Goal: Obtain resource: Download file/media

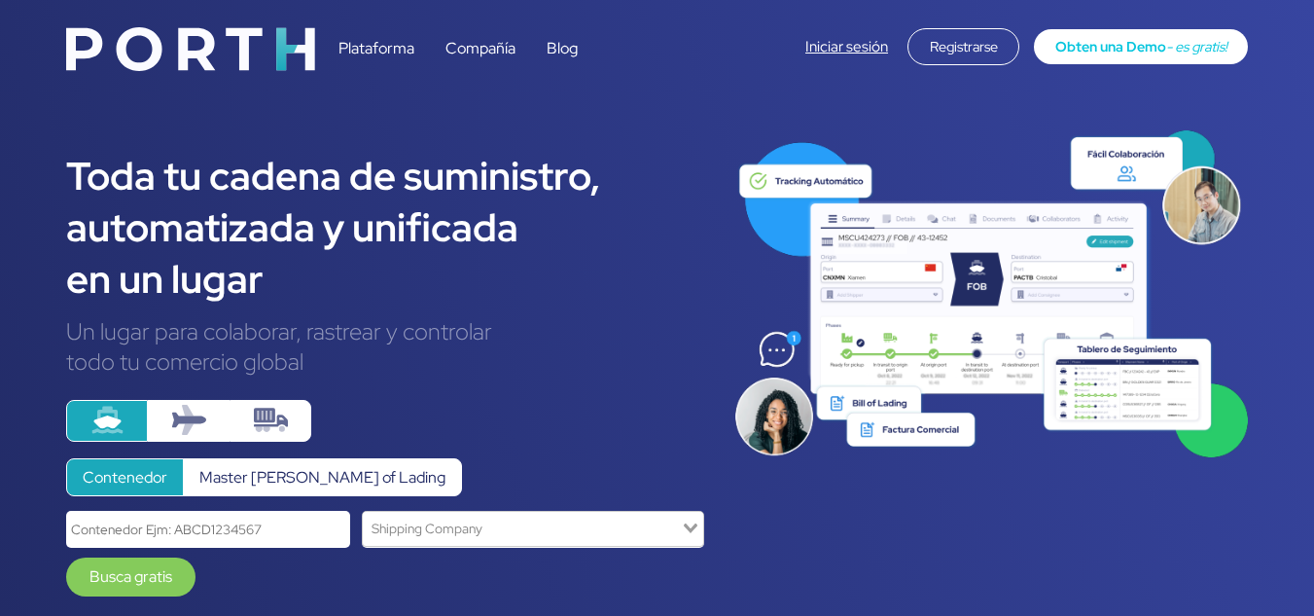
click at [964, 35] on div "Registrarse" at bounding box center [963, 46] width 112 height 37
click at [815, 49] on link "Iniciar sesión" at bounding box center [846, 46] width 83 height 19
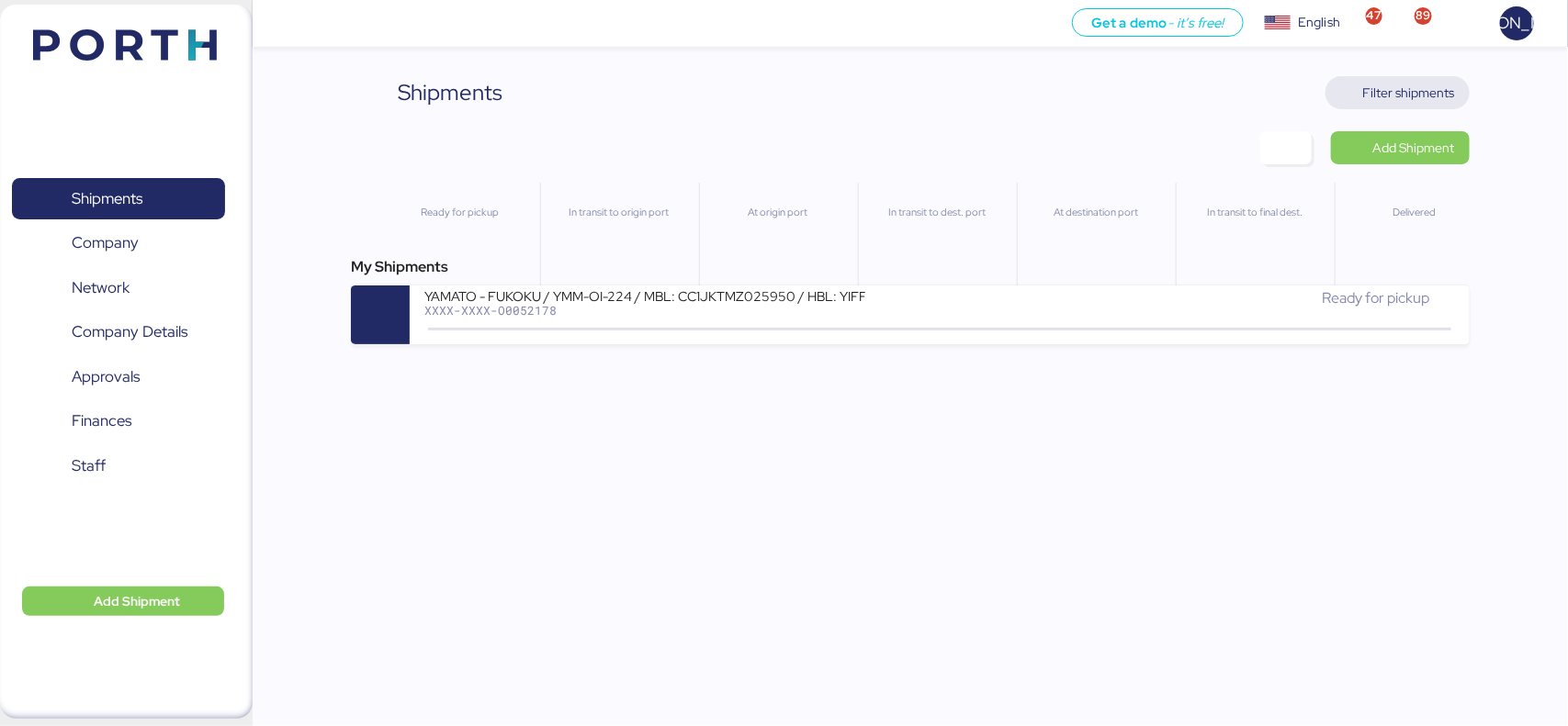
click at [1407, 93] on span "Filter shipments" at bounding box center [1408, 93] width 92 height 22
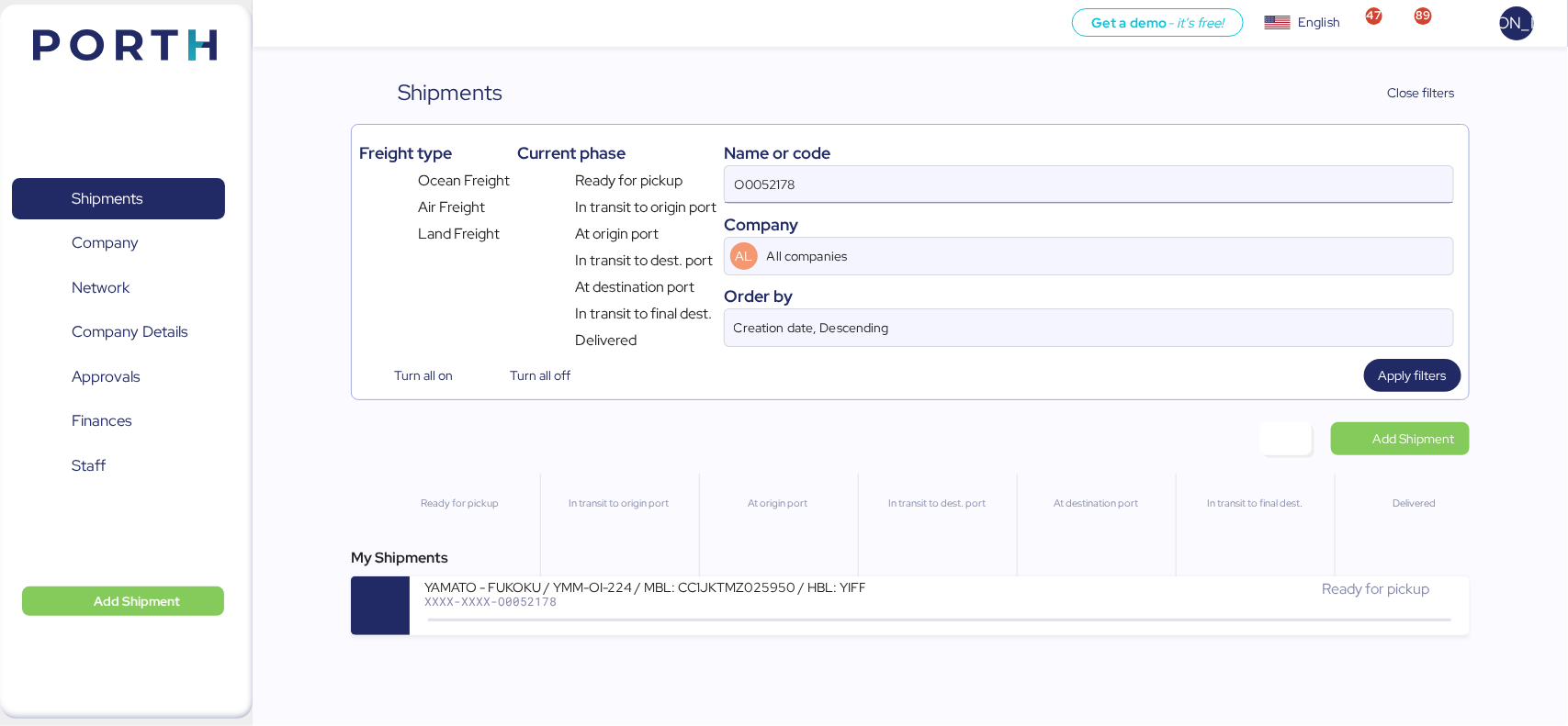
click at [779, 183] on input "O0052178" at bounding box center [1088, 184] width 727 height 37
paste input "A0052212"
type input "A0052212"
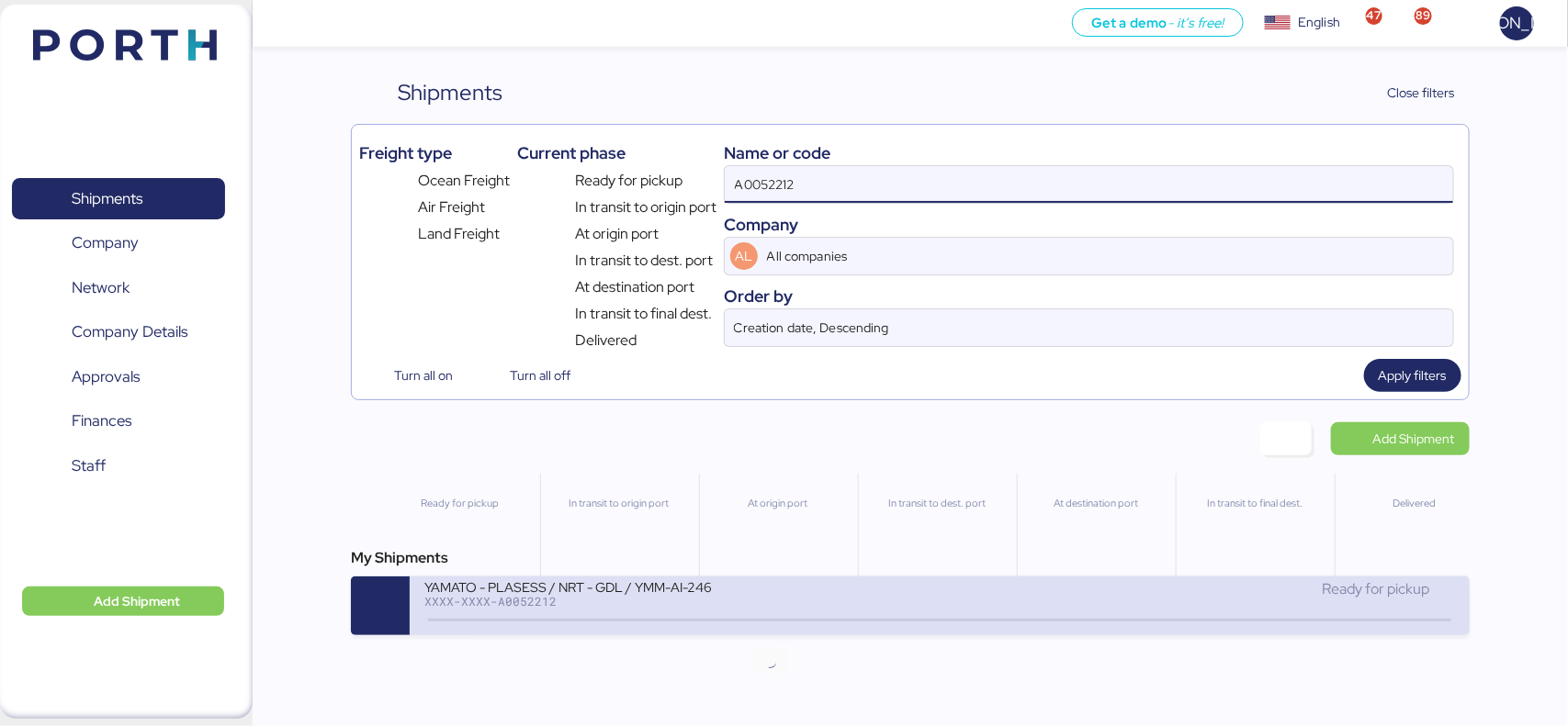
click at [788, 620] on icon at bounding box center [770, 620] width 88 height 20
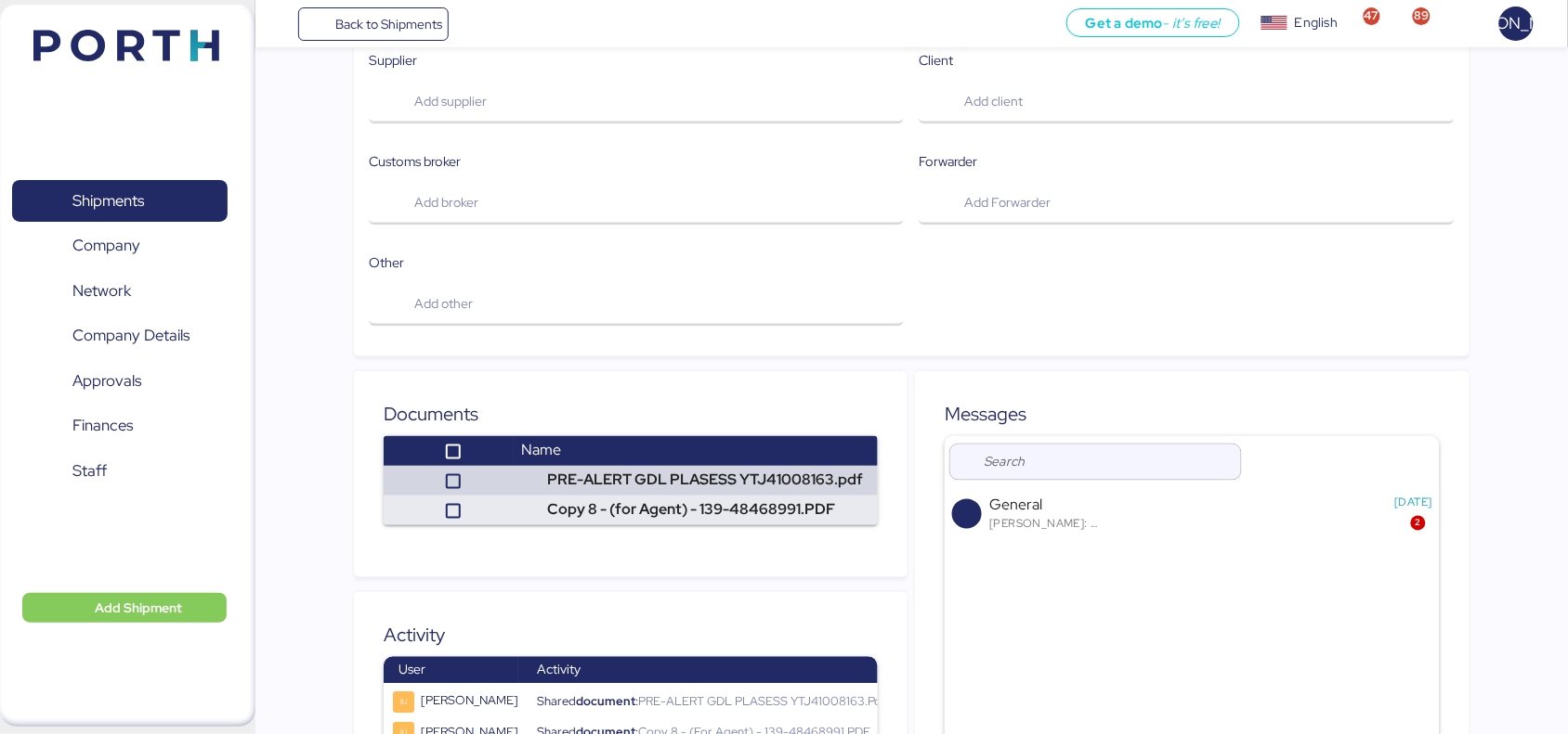
scroll to position [703, 0]
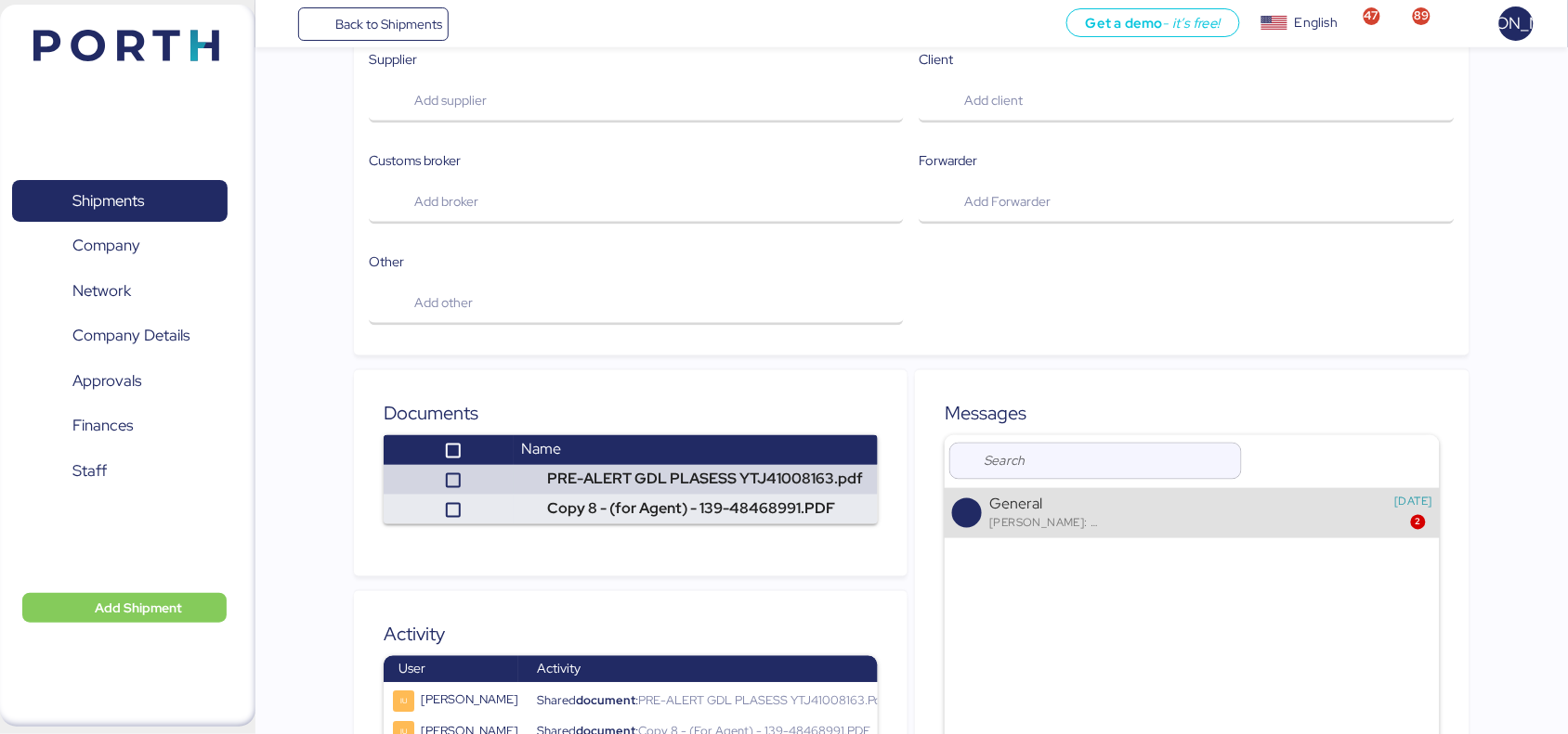
click at [1084, 495] on div "General" at bounding box center [1184, 504] width 390 height 17
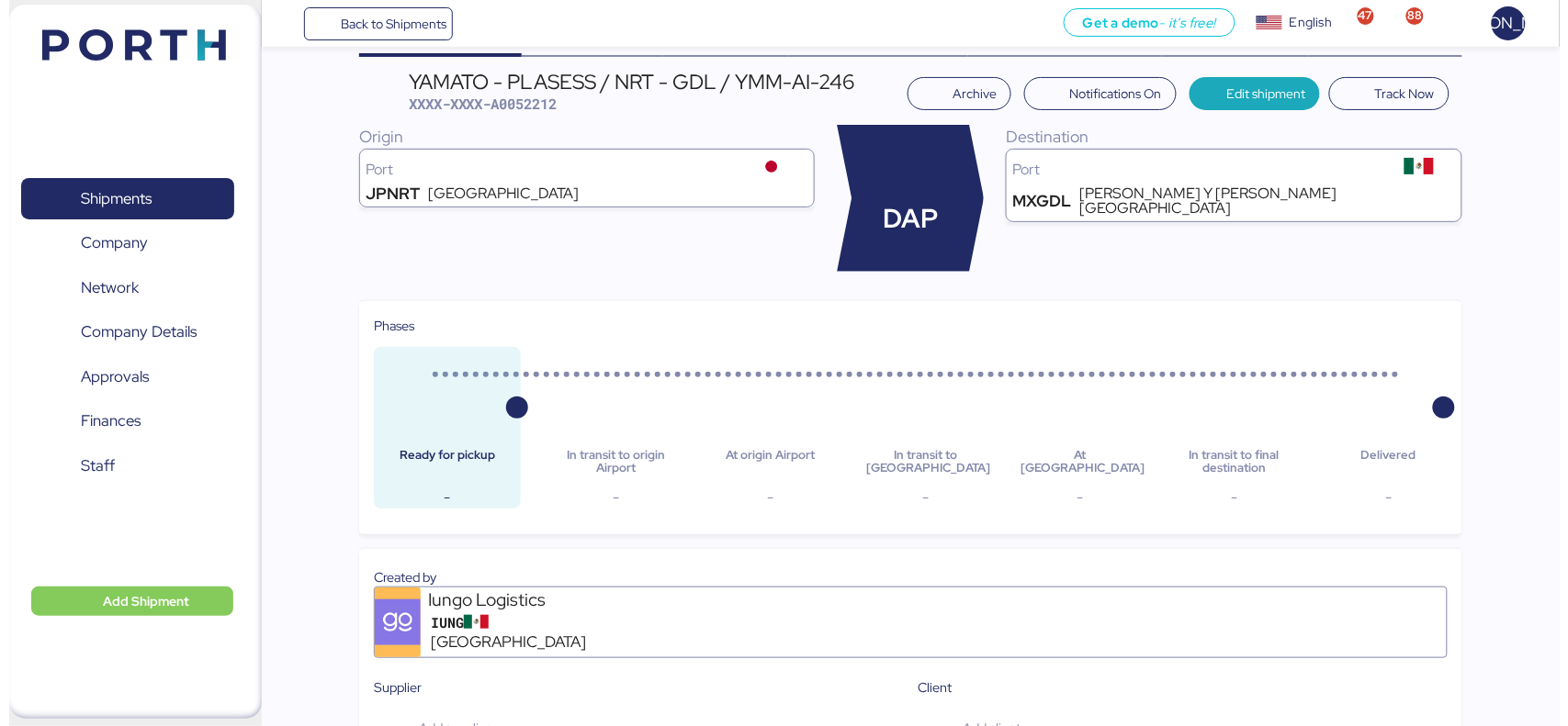
scroll to position [0, 0]
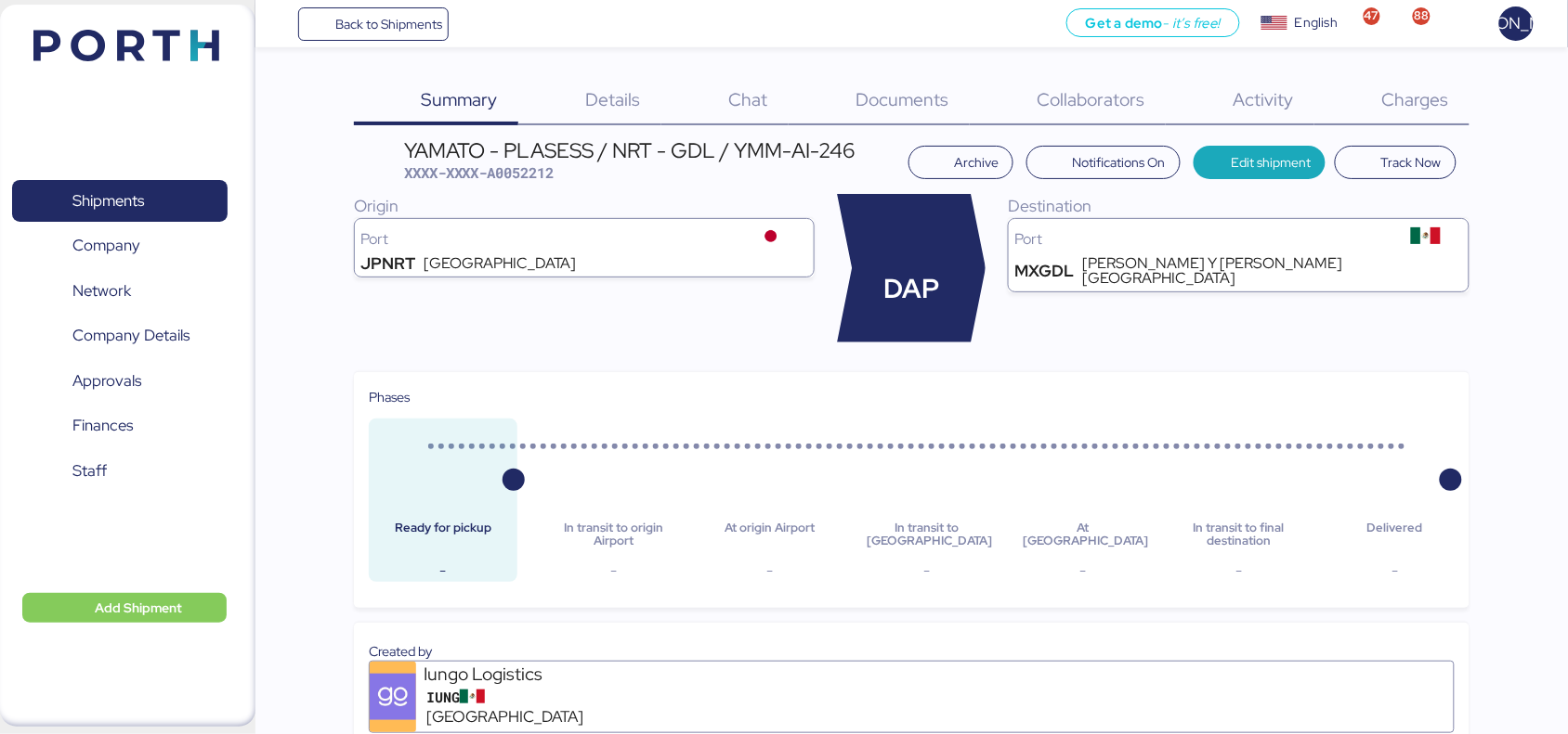
click at [931, 103] on span "Documents" at bounding box center [902, 98] width 93 height 24
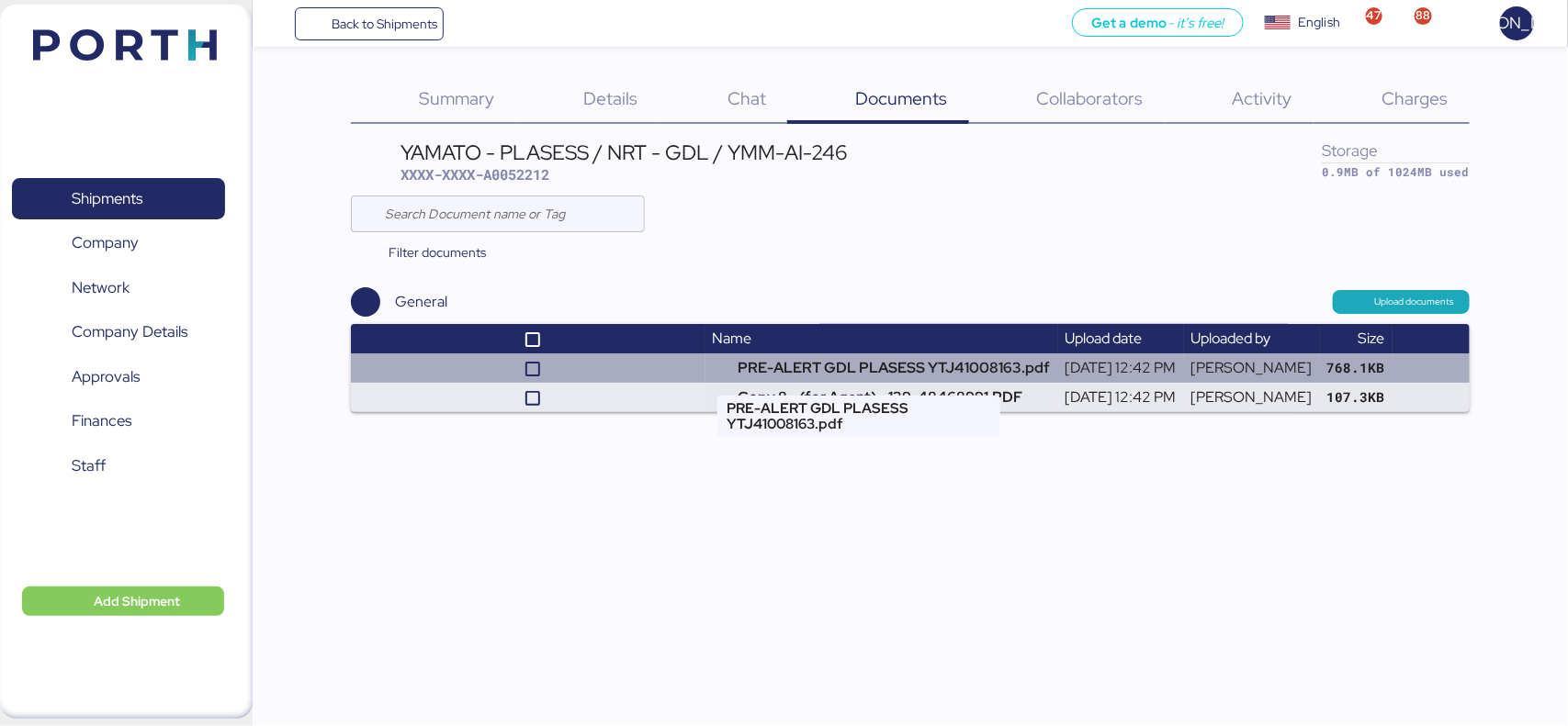
click at [725, 378] on td "PRE-ALERT GDL PLASESS YTJ41008163.pdf" at bounding box center [881, 367] width 352 height 29
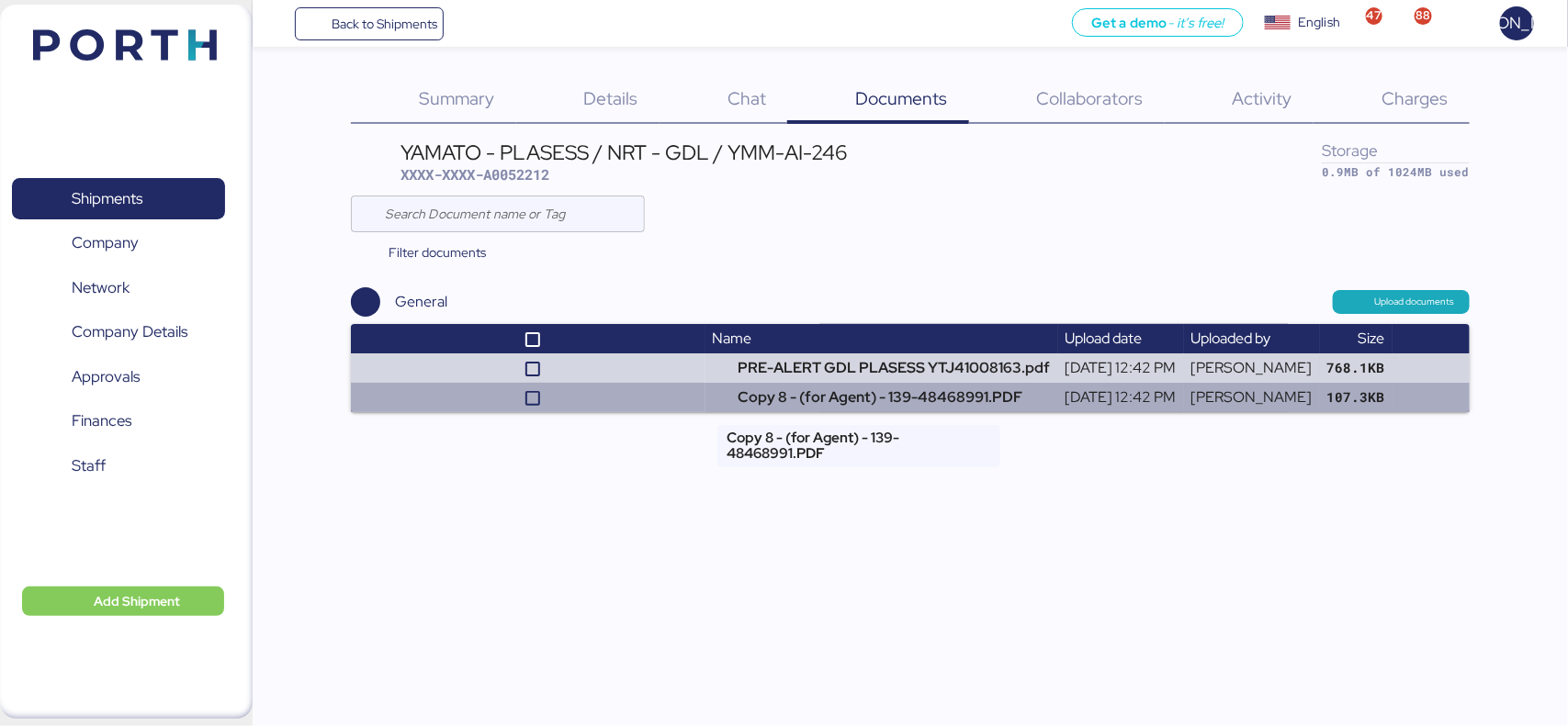
click at [706, 383] on td "Copy 8 - (for Agent) - 139-48468991.PDF" at bounding box center [881, 397] width 352 height 29
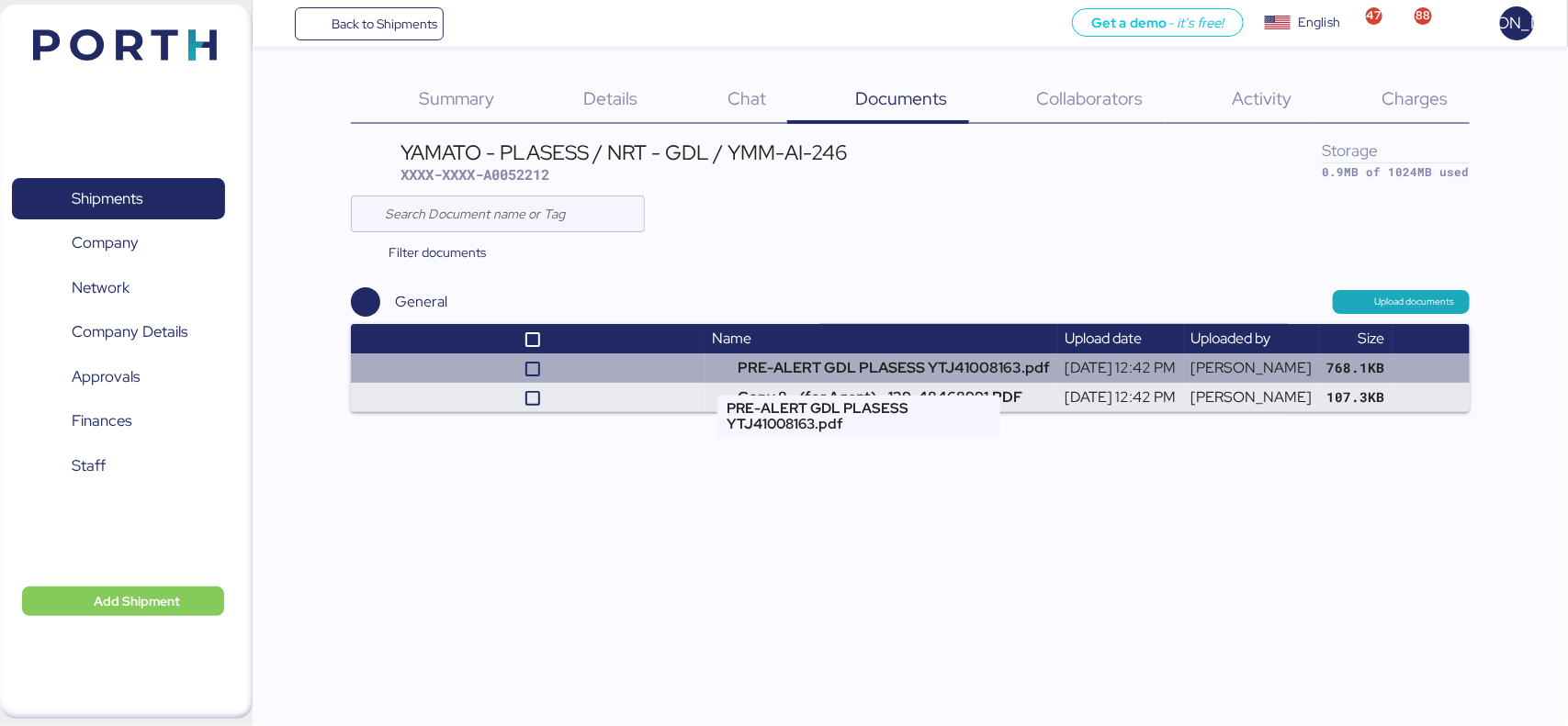
click at [724, 375] on td "PRE-ALERT GDL PLASESS YTJ41008163.pdf" at bounding box center [881, 367] width 352 height 29
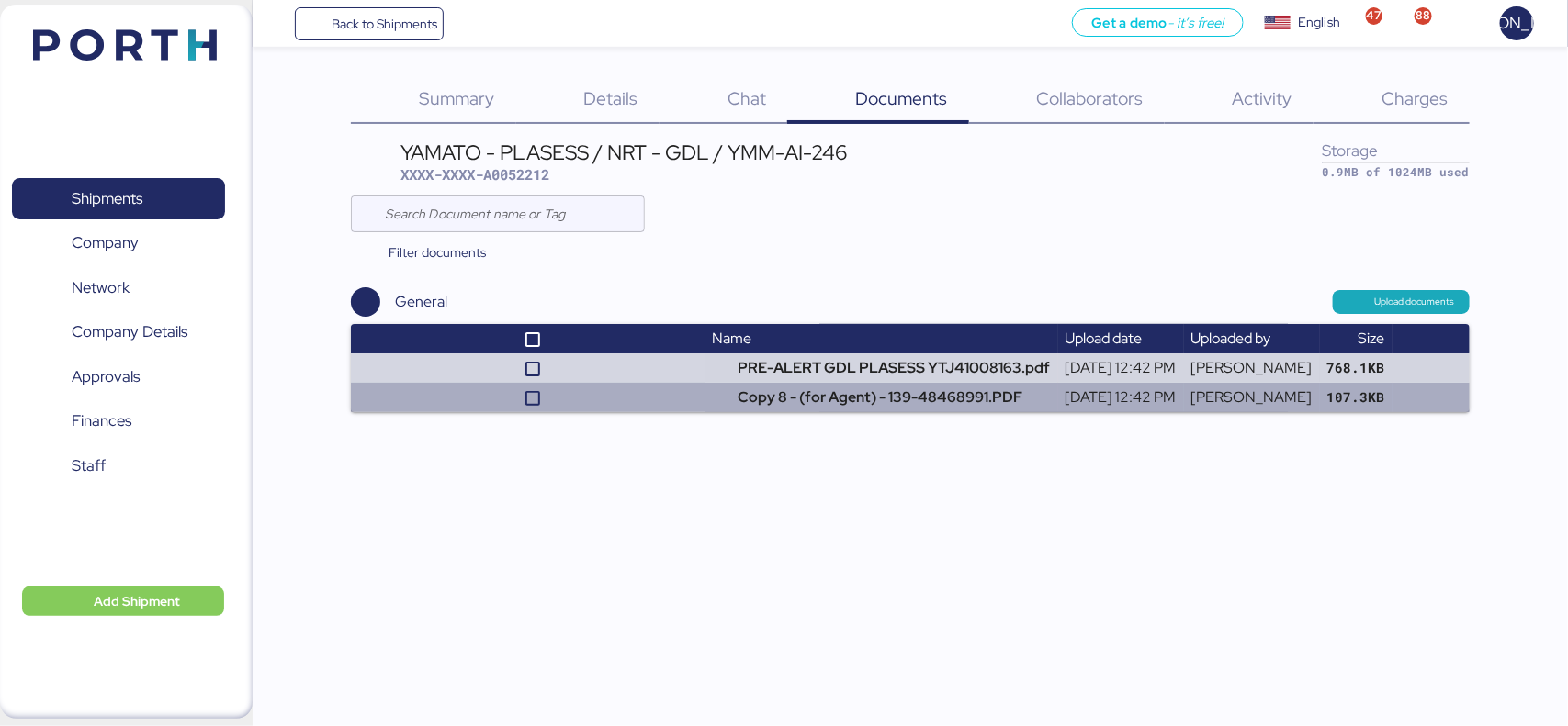
click at [823, 409] on td "Copy 8 - (for Agent) - 139-48468991.PDF" at bounding box center [881, 397] width 352 height 29
